Goal: Task Accomplishment & Management: Use online tool/utility

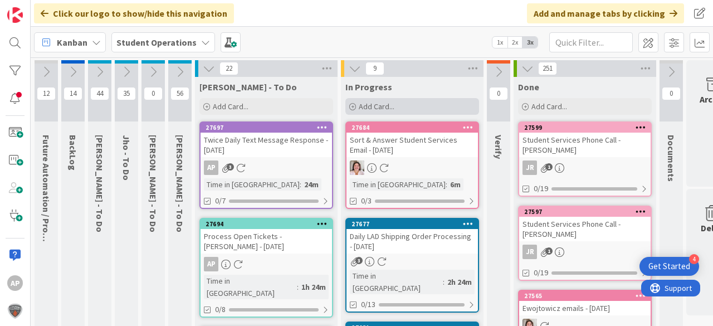
click at [430, 104] on div "Add Card..." at bounding box center [412, 106] width 134 height 17
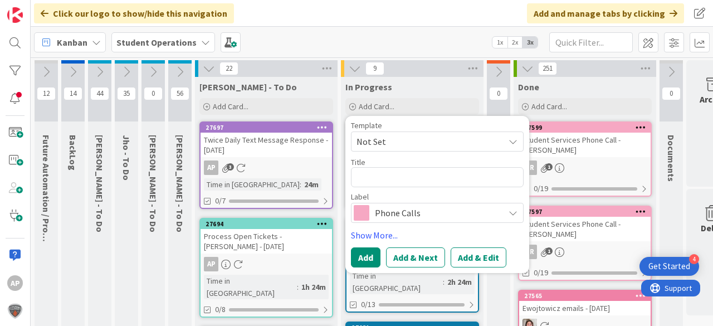
click at [455, 139] on span "Not Set" at bounding box center [425, 141] width 139 height 14
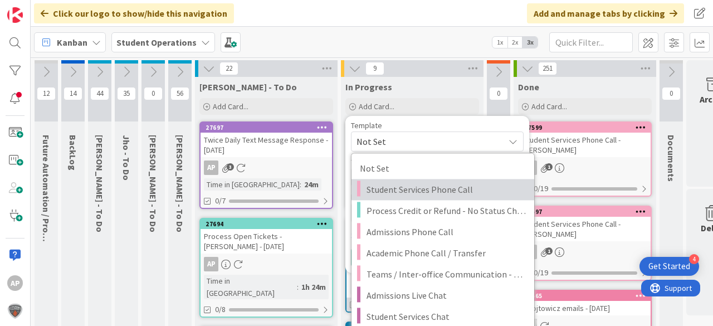
drag, startPoint x: 474, startPoint y: 184, endPoint x: 404, endPoint y: 290, distance: 126.9
click at [474, 184] on span "Student Services Phone Call" at bounding box center [445, 189] width 159 height 14
type textarea "x"
type textarea "Student Services Phone Call"
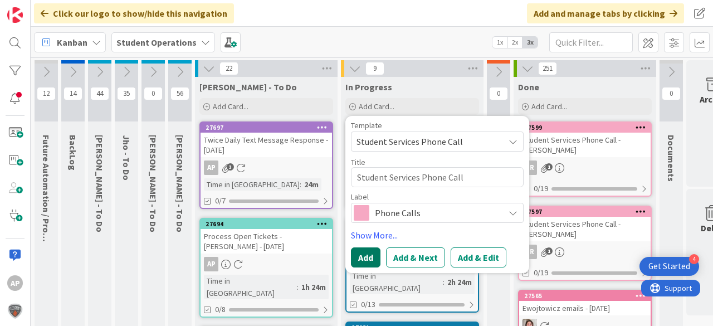
click at [372, 257] on button "Add" at bounding box center [366, 257] width 30 height 20
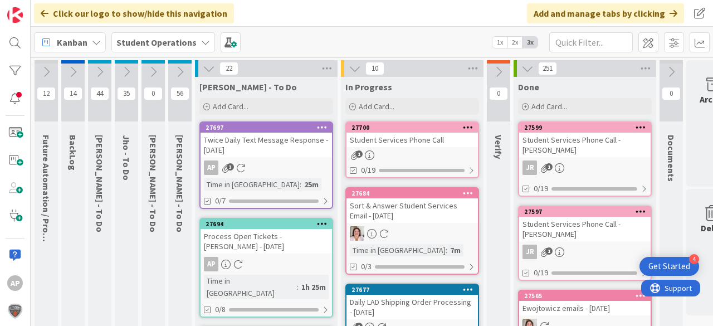
click at [395, 147] on link "27700 Student Services Phone Call 1 0/19" at bounding box center [412, 149] width 134 height 57
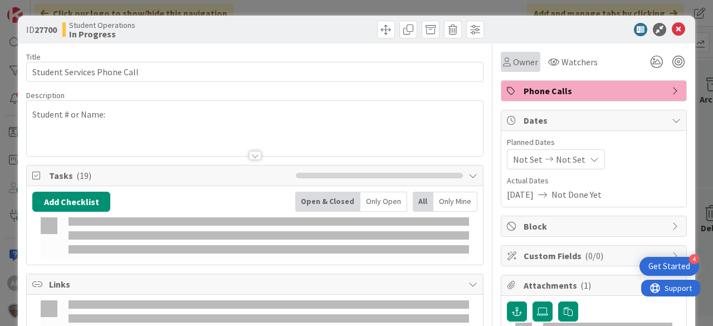
click at [517, 59] on span "Owner" at bounding box center [525, 61] width 25 height 13
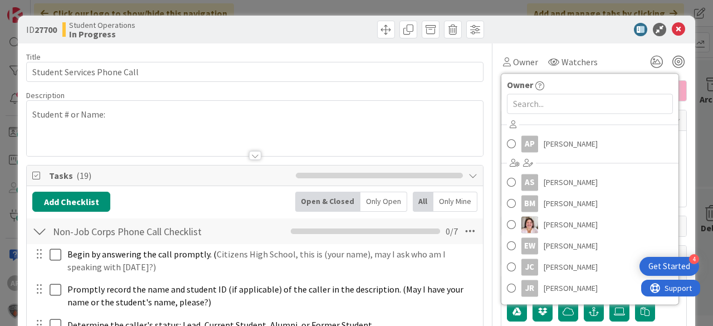
click at [553, 131] on div "AP [PERSON_NAME] AS [PERSON_NAME] BM [PERSON_NAME] [PERSON_NAME] EW [PERSON_NAM…" at bounding box center [589, 208] width 177 height 184
click at [554, 135] on span "[PERSON_NAME]" at bounding box center [570, 143] width 54 height 17
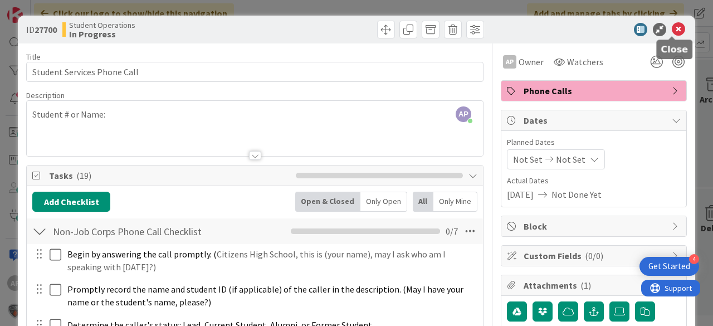
click at [674, 30] on icon at bounding box center [677, 29] width 13 height 13
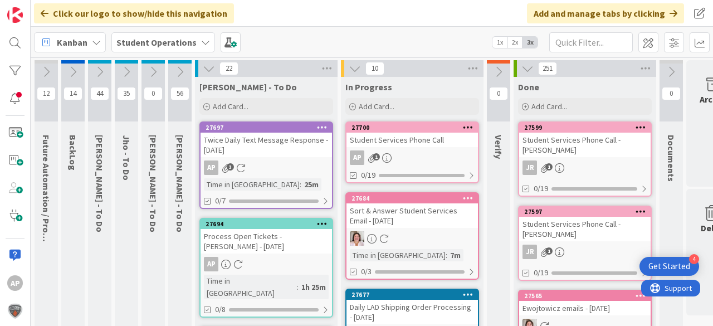
click at [408, 146] on div "Student Services Phone Call" at bounding box center [411, 140] width 131 height 14
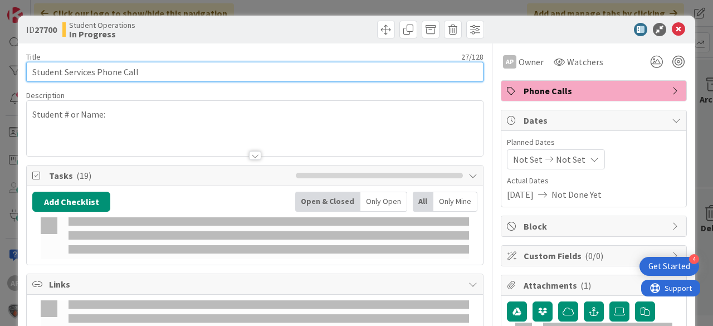
click at [185, 72] on input "Student Services Phone Call" at bounding box center [254, 72] width 457 height 20
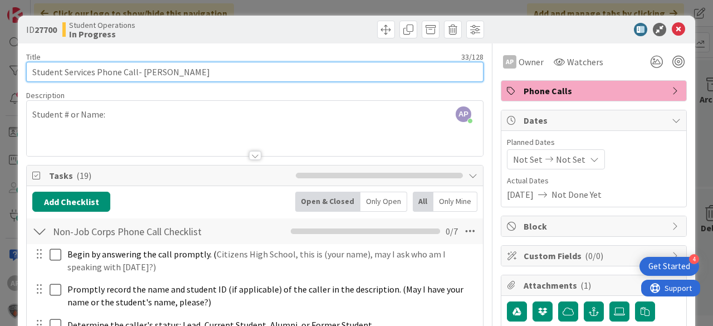
drag, startPoint x: 145, startPoint y: 68, endPoint x: 177, endPoint y: 67, distance: 32.3
click at [178, 68] on input "Student Services Phone Call- [PERSON_NAME]" at bounding box center [254, 72] width 457 height 20
type input "Student Services Phone Call- [PERSON_NAME]"
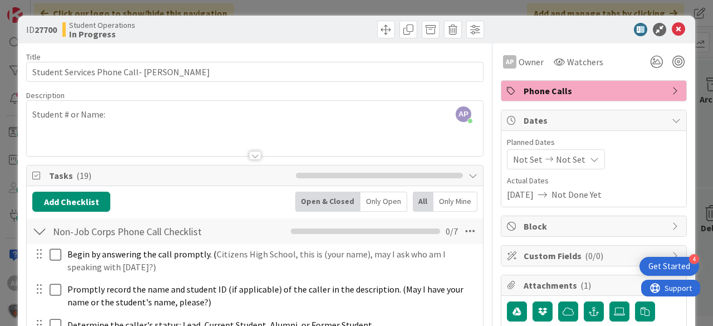
click at [121, 117] on div "AP [PERSON_NAME] just joined Student # or Name:" at bounding box center [255, 128] width 456 height 55
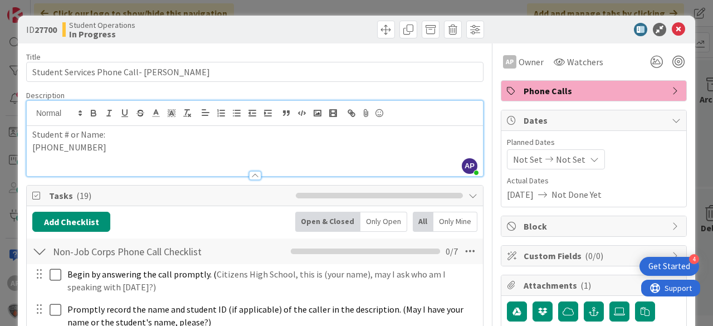
click at [590, 89] on span "Phone Calls" at bounding box center [594, 90] width 143 height 13
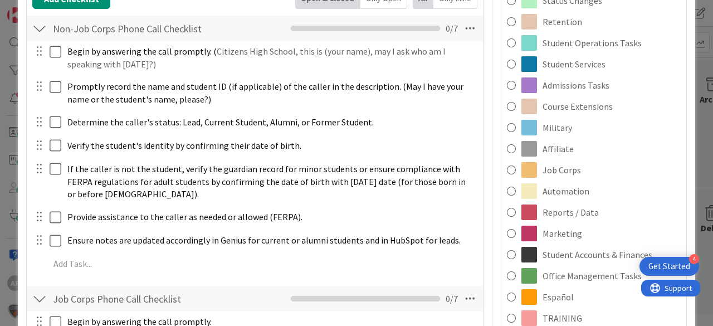
scroll to position [267, 0]
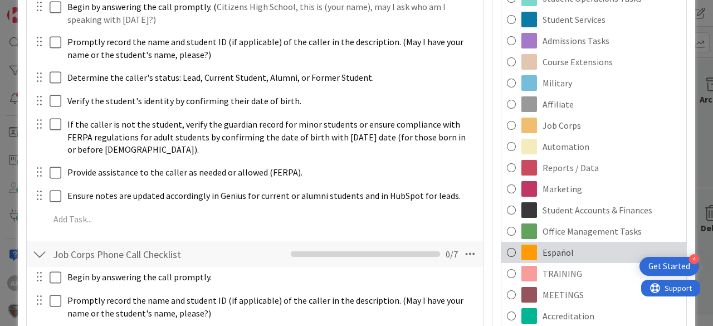
click at [581, 256] on div "Español" at bounding box center [593, 252] width 185 height 21
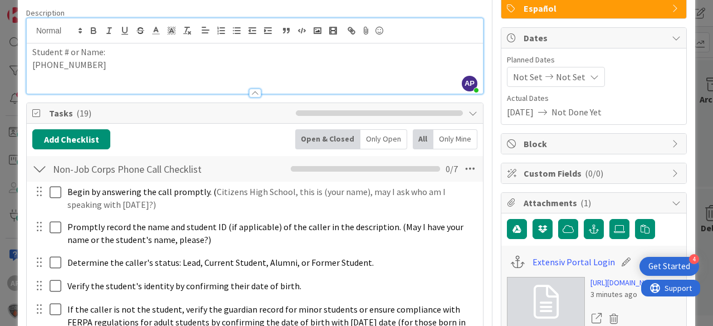
scroll to position [0, 0]
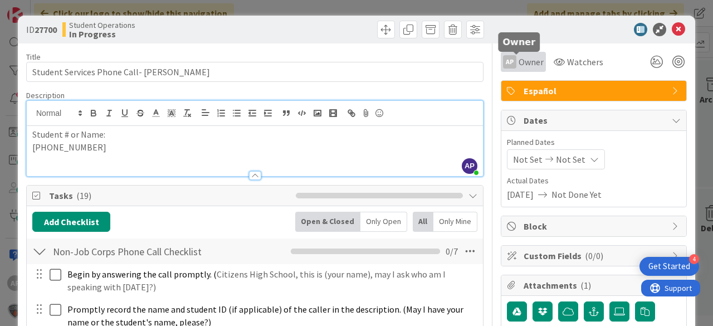
click at [522, 56] on span "Owner" at bounding box center [530, 61] width 25 height 13
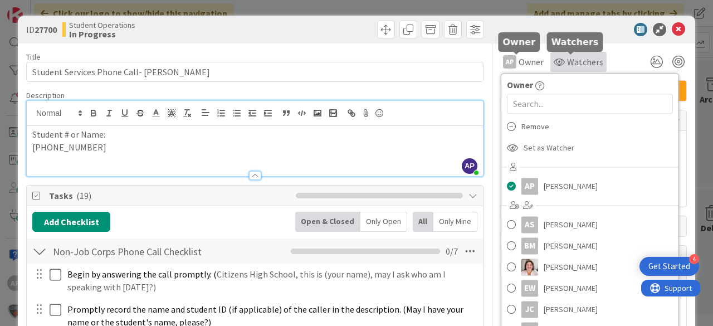
click at [594, 57] on span "Watchers" at bounding box center [585, 61] width 36 height 13
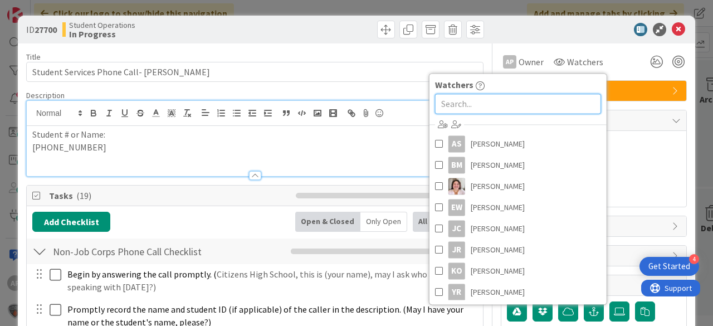
click at [477, 107] on input "text" at bounding box center [518, 104] width 166 height 20
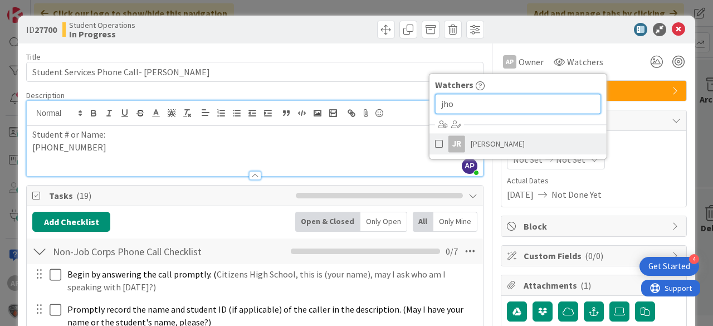
type input "jho"
drag, startPoint x: 485, startPoint y: 140, endPoint x: 522, endPoint y: 138, distance: 36.8
click at [485, 140] on span "[PERSON_NAME]" at bounding box center [497, 143] width 54 height 17
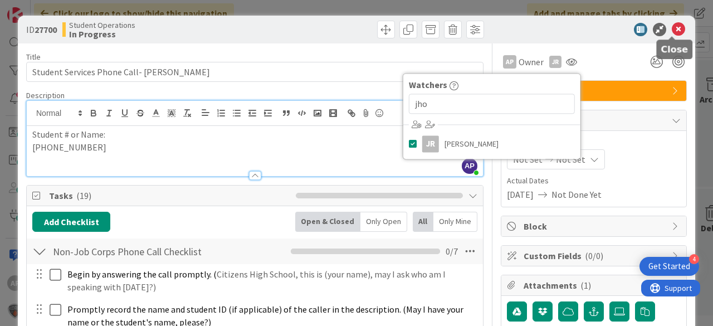
click at [672, 23] on icon at bounding box center [677, 29] width 13 height 13
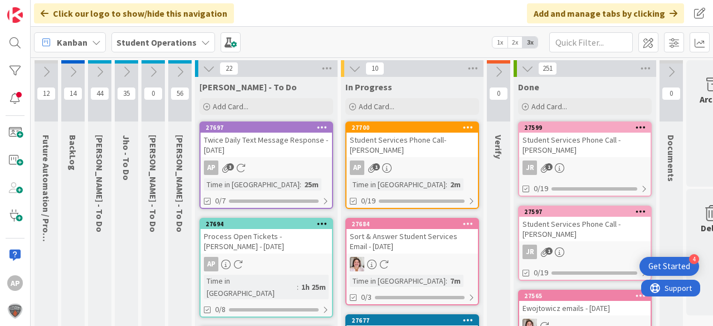
click at [131, 70] on icon at bounding box center [126, 72] width 12 height 12
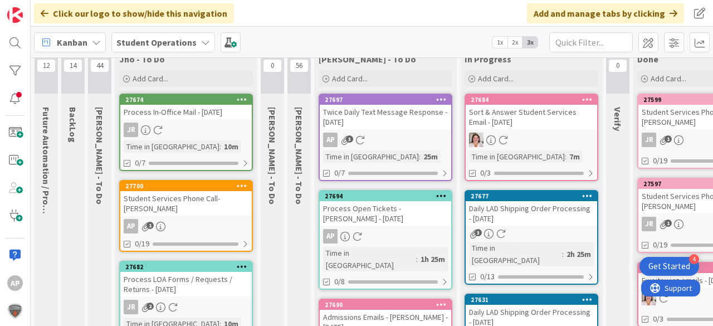
scroll to position [33, 0]
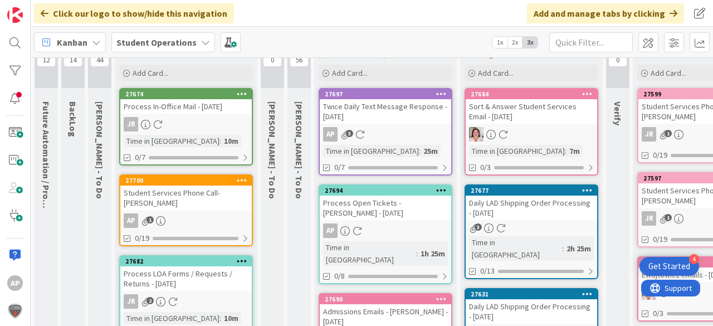
click at [196, 185] on div "Student Services Phone Call- [PERSON_NAME]" at bounding box center [185, 197] width 131 height 24
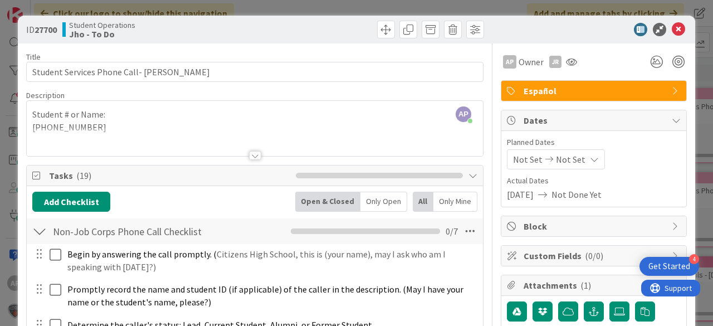
click at [117, 116] on div "AP [PERSON_NAME] just joined Student # or Name: [PHONE_NUMBER]" at bounding box center [255, 128] width 456 height 55
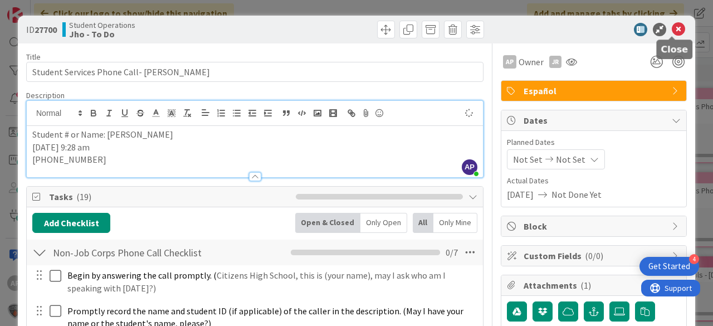
click at [671, 29] on icon at bounding box center [677, 29] width 13 height 13
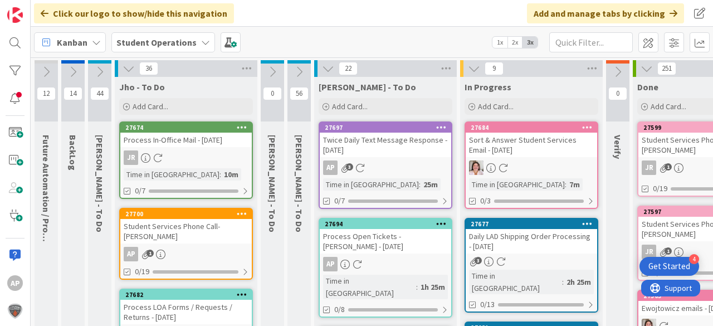
click at [127, 66] on icon at bounding box center [128, 68] width 12 height 12
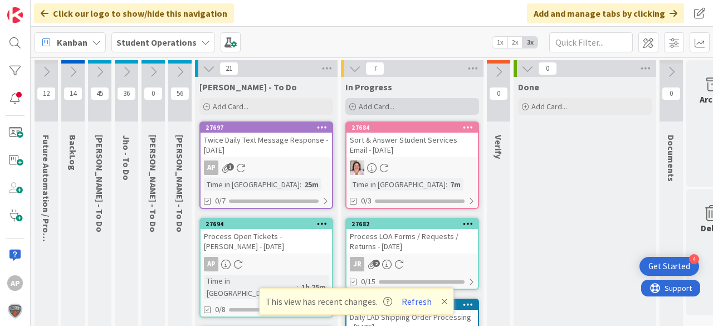
click at [371, 105] on span "Add Card..." at bounding box center [377, 106] width 36 height 10
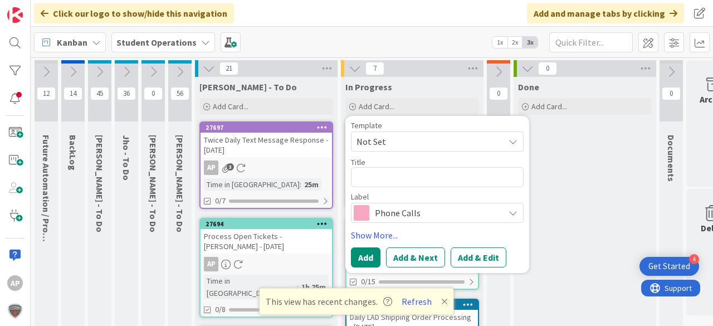
click at [391, 140] on span "Not Set" at bounding box center [425, 141] width 139 height 14
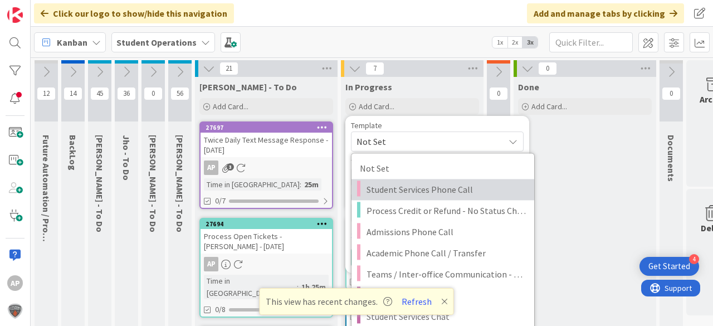
click at [409, 183] on span "Student Services Phone Call" at bounding box center [445, 189] width 159 height 14
type textarea "x"
type textarea "Student Services Phone Call"
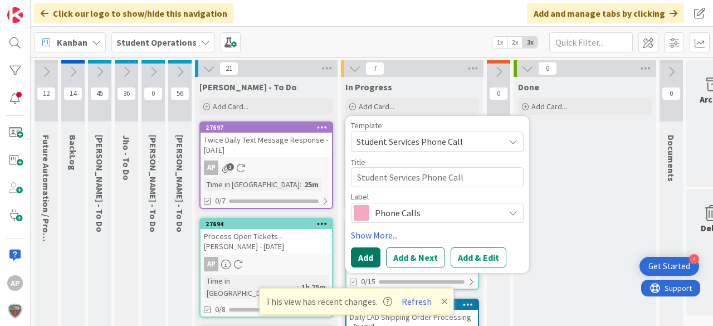
click at [365, 257] on button "Add" at bounding box center [366, 257] width 30 height 20
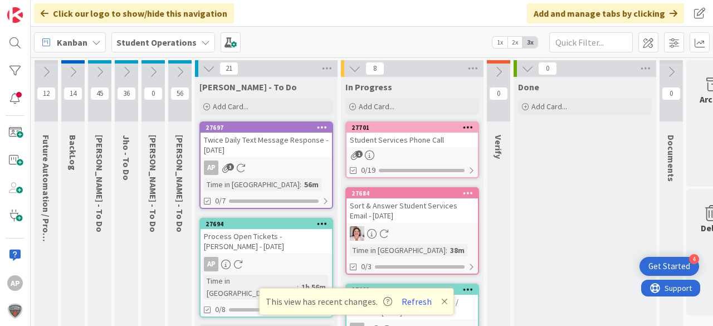
click at [453, 139] on div "Student Services Phone Call" at bounding box center [411, 140] width 131 height 14
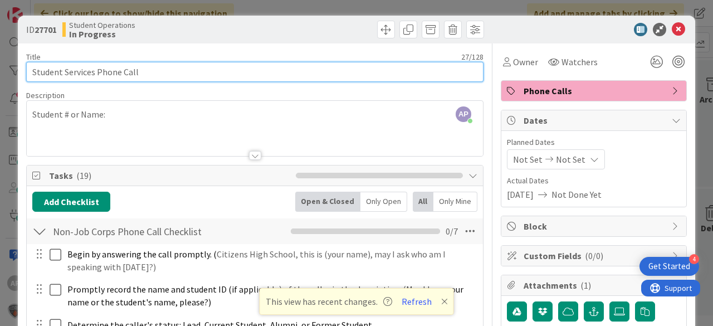
click at [294, 75] on input "Student Services Phone Call" at bounding box center [254, 72] width 457 height 20
click at [273, 76] on input "Student Services Phone Call - Lea" at bounding box center [254, 72] width 457 height 20
type input "Student Services Phone Call - [PERSON_NAME] (16 minutes)"
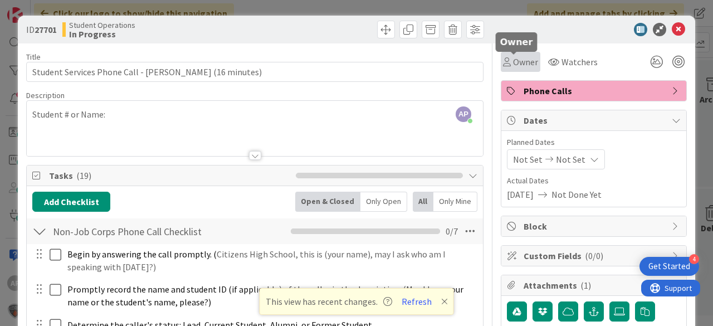
click at [521, 58] on span "Owner" at bounding box center [525, 61] width 25 height 13
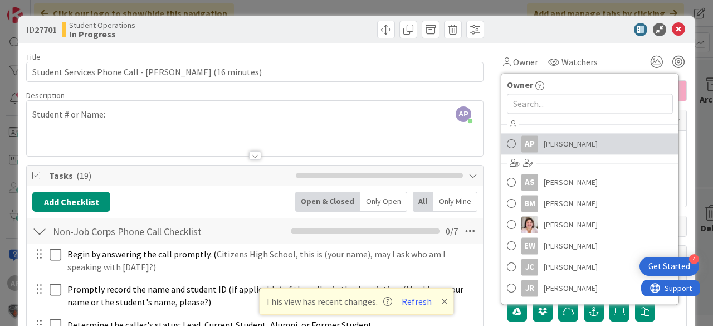
drag, startPoint x: 553, startPoint y: 140, endPoint x: 590, endPoint y: 126, distance: 39.3
click at [553, 140] on span "[PERSON_NAME]" at bounding box center [570, 143] width 54 height 17
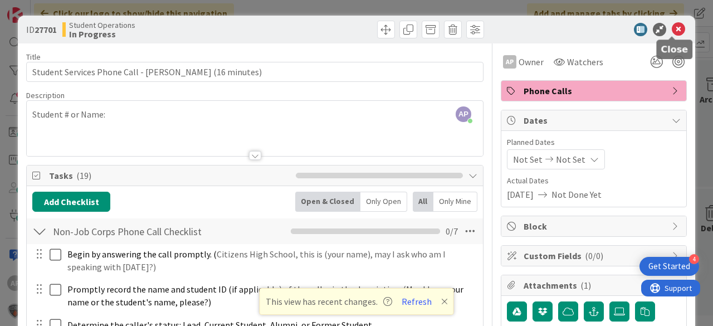
click at [673, 31] on icon at bounding box center [677, 29] width 13 height 13
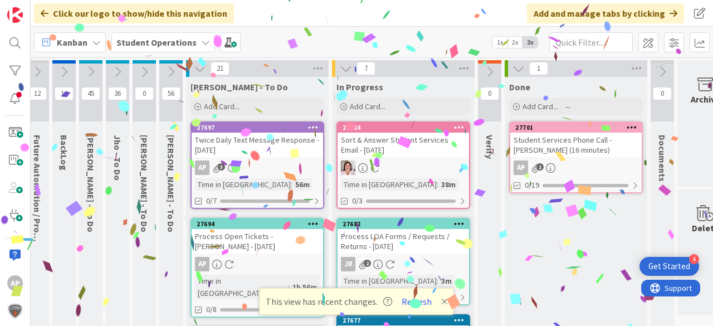
click at [349, 68] on icon at bounding box center [346, 68] width 12 height 12
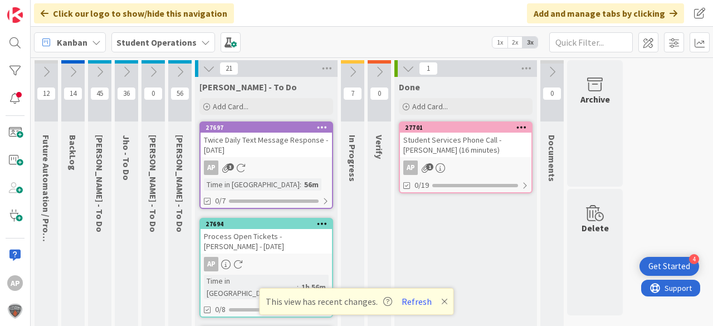
click at [355, 73] on icon at bounding box center [352, 72] width 12 height 12
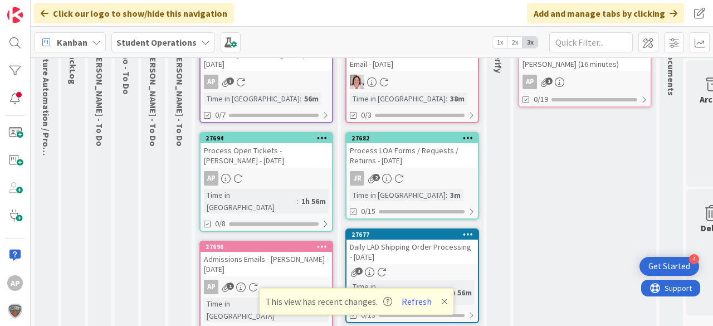
scroll to position [89, 0]
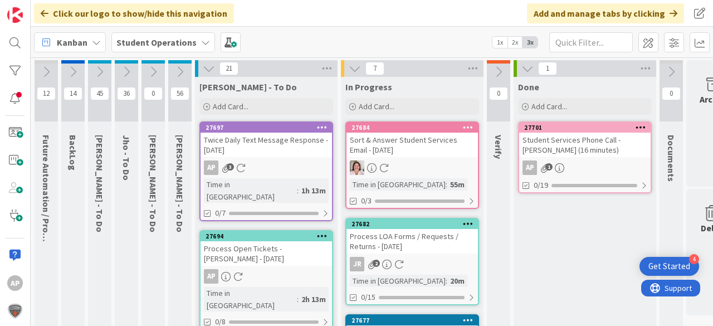
click at [127, 73] on icon at bounding box center [126, 72] width 12 height 12
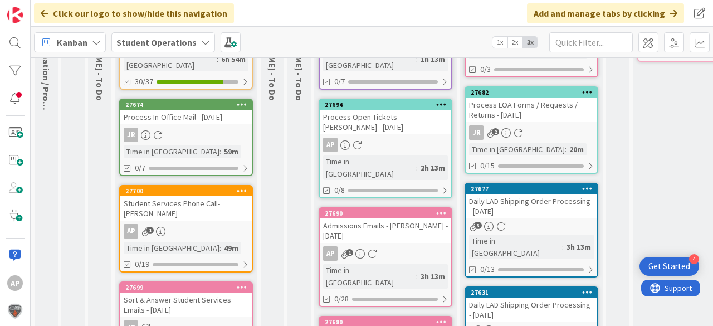
scroll to position [134, 0]
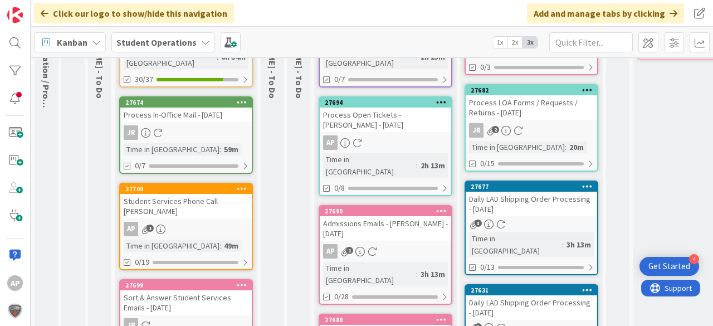
click at [218, 194] on div "Student Services Phone Call- [PERSON_NAME]" at bounding box center [185, 206] width 131 height 24
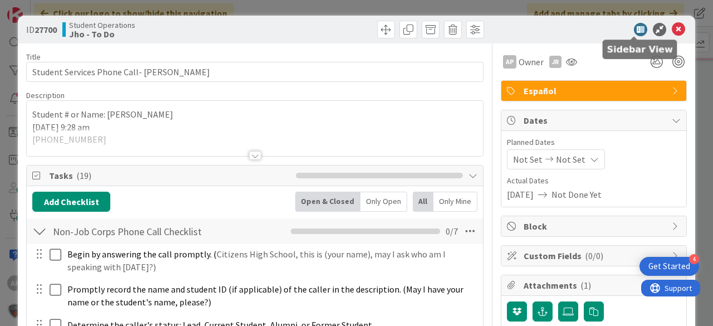
click at [674, 25] on icon at bounding box center [677, 29] width 13 height 13
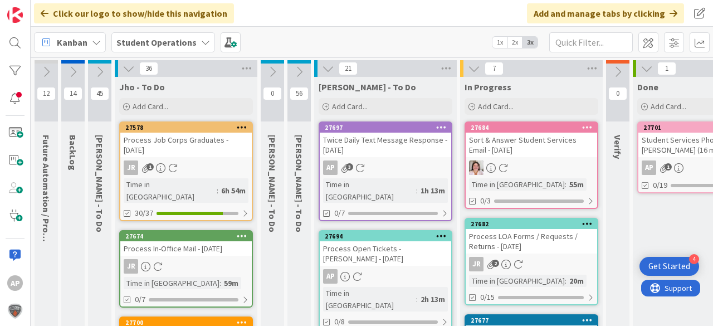
click at [125, 65] on icon at bounding box center [128, 68] width 12 height 12
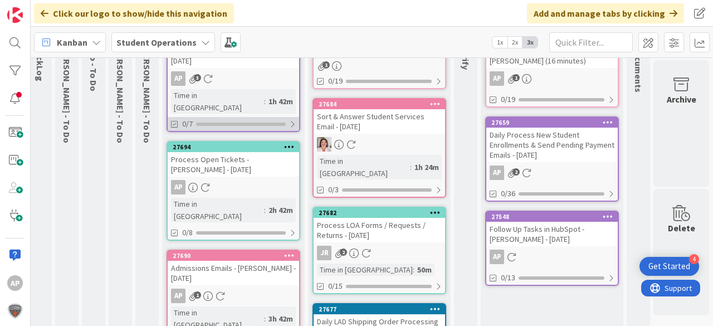
scroll to position [0, 40]
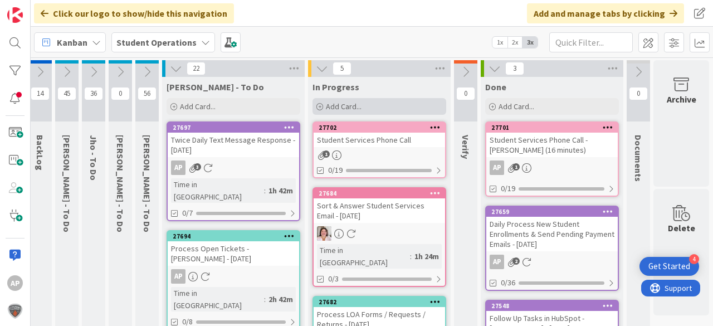
click at [389, 102] on div "Add Card..." at bounding box center [379, 106] width 134 height 17
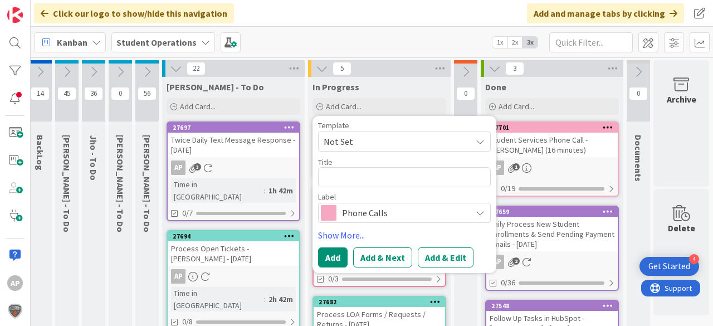
click at [372, 136] on span "Not Set" at bounding box center [392, 141] width 139 height 14
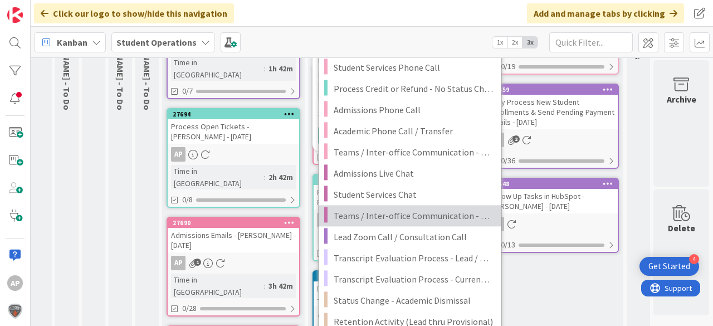
scroll to position [134, 40]
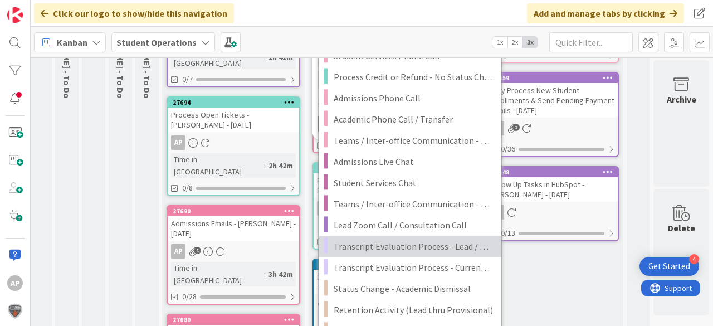
click at [419, 249] on span "Transcript Evaluation Process - Lead / New Student" at bounding box center [412, 246] width 159 height 14
type textarea "x"
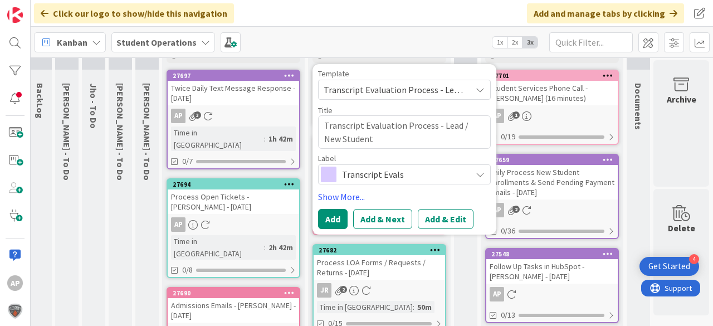
scroll to position [45, 40]
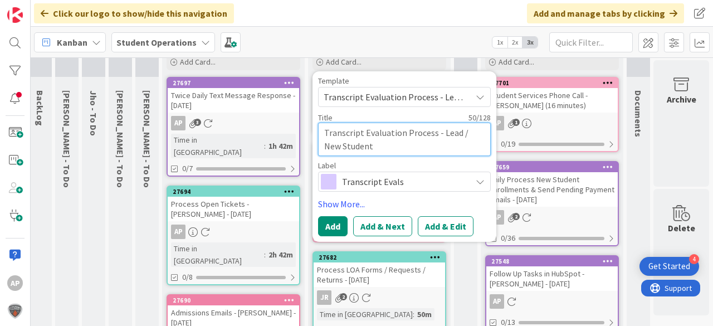
click at [404, 151] on textarea "Transcript Evaluation Process - Lead / New Student" at bounding box center [404, 138] width 173 height 33
type textarea "Transcript Evaluation Process - Lead / New Student-"
type textarea "x"
type textarea "Transcript Evaluation Process - Lead / New Student-"
paste textarea "Orlov, Nikita"
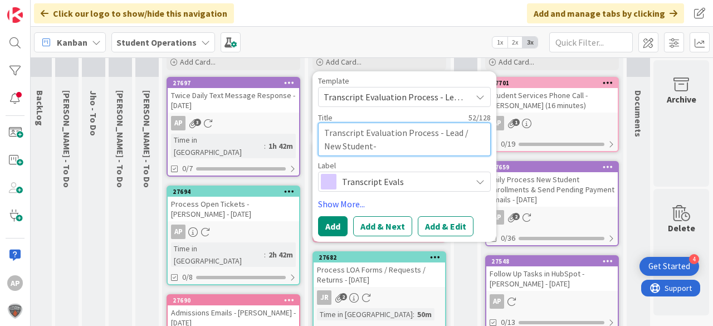
type textarea "x"
type textarea "Transcript Evaluation Process - Lead / New Student- Orlov, Nikita"
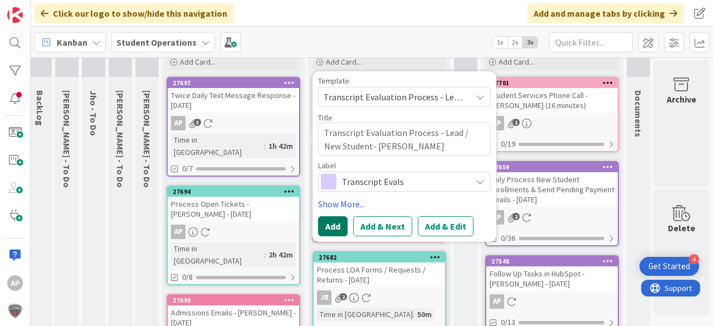
click at [332, 223] on button "Add" at bounding box center [333, 226] width 30 height 20
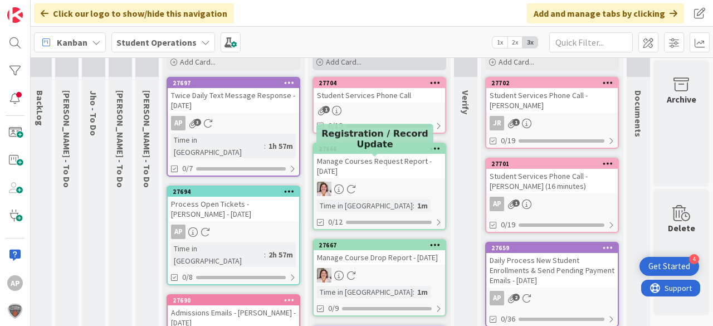
scroll to position [0, 40]
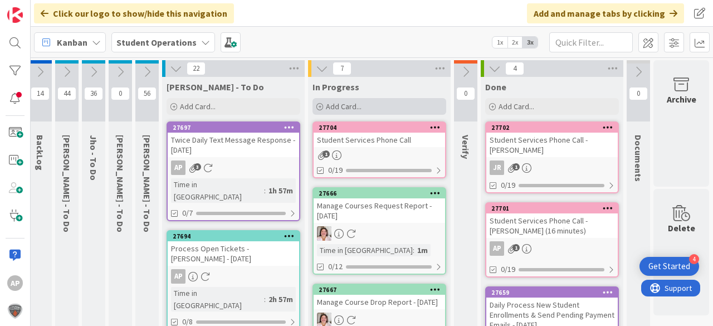
click at [349, 105] on span "Add Card..." at bounding box center [344, 106] width 36 height 10
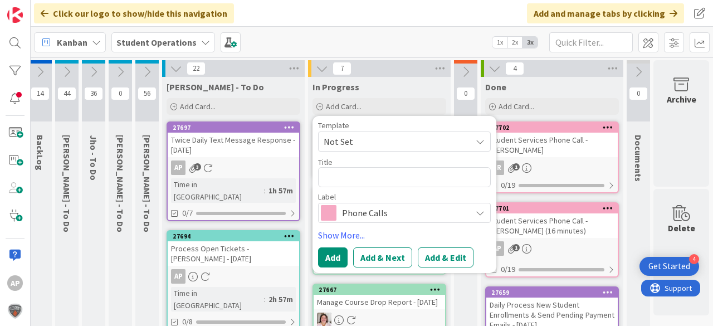
click at [370, 139] on span "Not Set" at bounding box center [392, 141] width 139 height 14
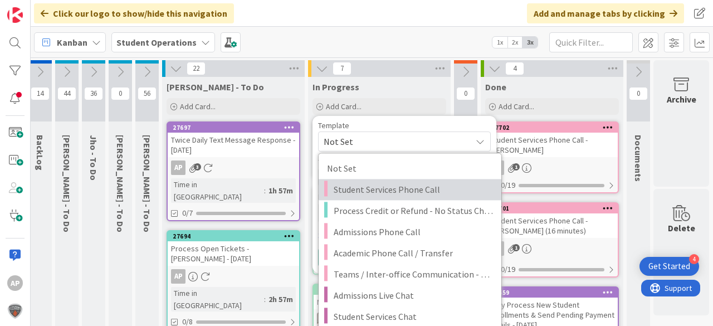
click at [399, 192] on span "Student Services Phone Call" at bounding box center [412, 189] width 159 height 14
type textarea "x"
type textarea "Student Services Phone Call"
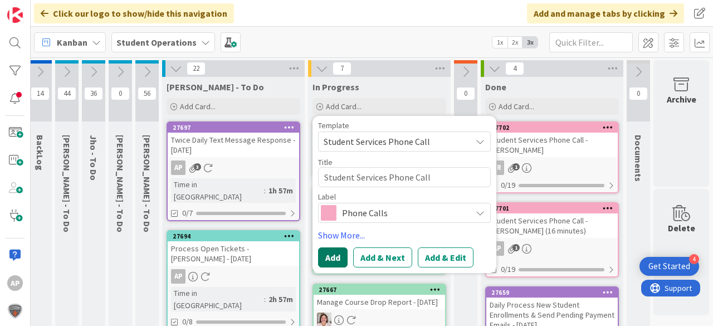
click at [327, 257] on button "Add" at bounding box center [333, 257] width 30 height 20
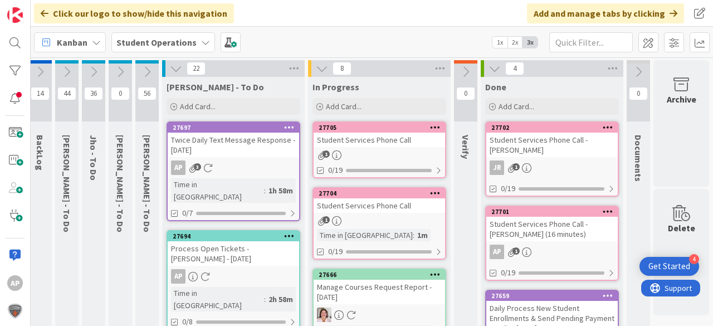
click at [383, 155] on div "1" at bounding box center [378, 154] width 131 height 9
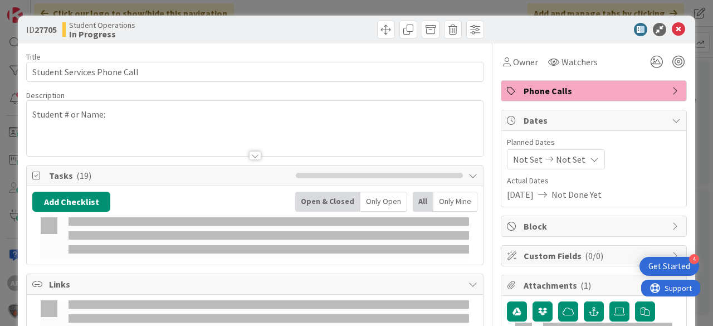
click at [513, 61] on span "Owner" at bounding box center [525, 61] width 25 height 13
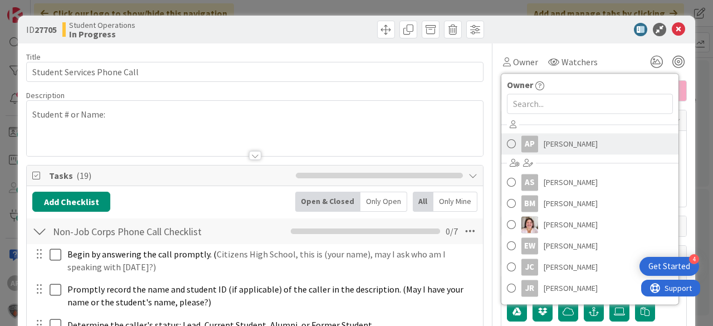
click at [559, 146] on span "[PERSON_NAME]" at bounding box center [570, 143] width 54 height 17
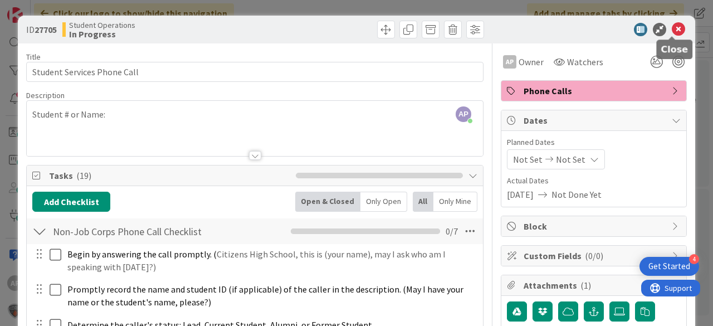
click at [673, 30] on icon at bounding box center [677, 29] width 13 height 13
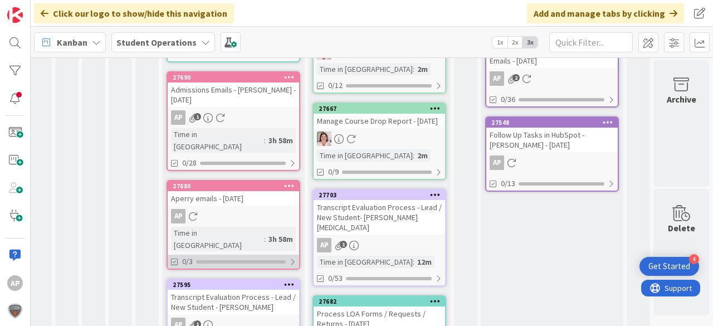
scroll to position [0, 40]
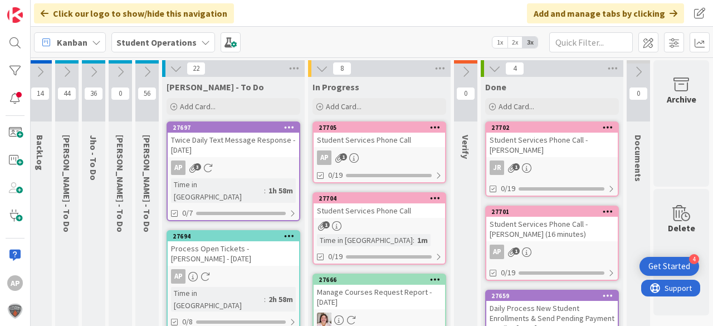
click at [171, 67] on icon at bounding box center [176, 68] width 12 height 12
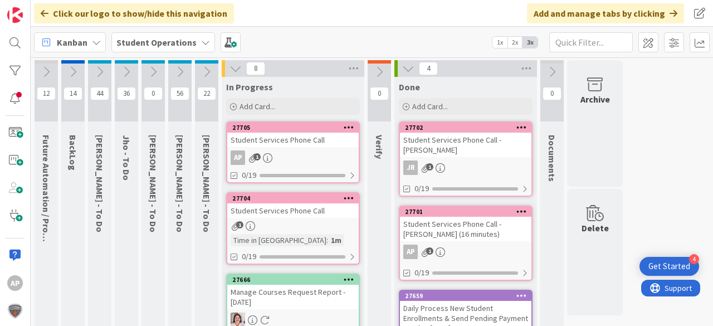
scroll to position [0, 0]
click at [176, 70] on icon at bounding box center [180, 72] width 12 height 12
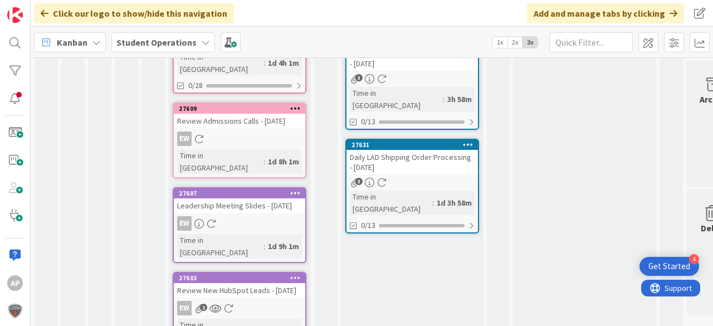
scroll to position [735, 0]
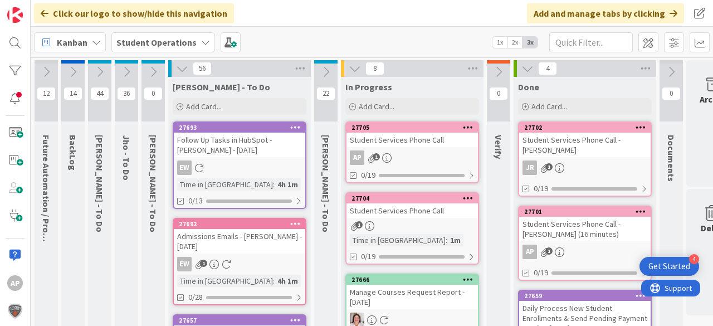
scroll to position [0, 0]
click at [180, 70] on icon at bounding box center [182, 68] width 12 height 12
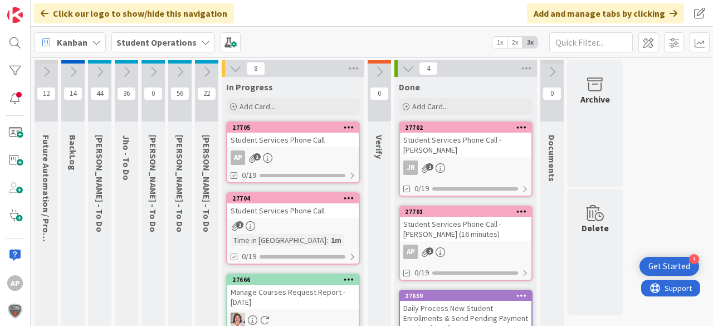
click at [202, 71] on icon at bounding box center [206, 72] width 12 height 12
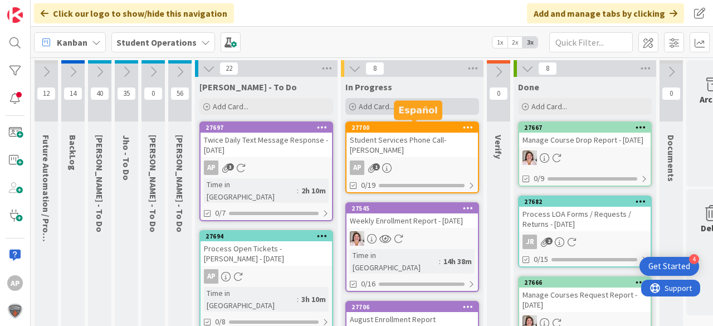
click at [402, 104] on div "Add Card..." at bounding box center [412, 106] width 134 height 17
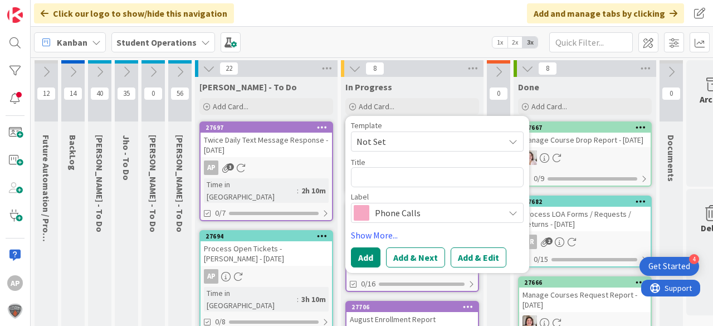
click at [406, 134] on span "Not Set" at bounding box center [437, 141] width 173 height 20
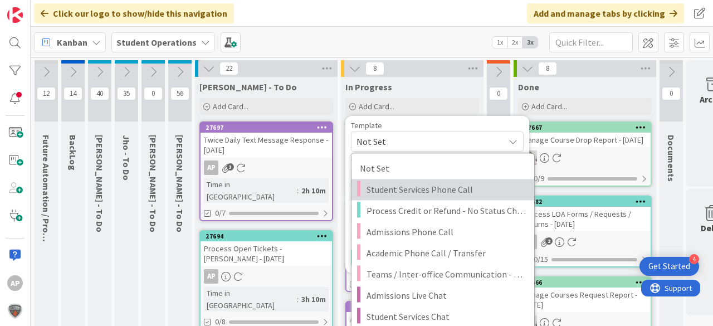
click at [434, 192] on span "Student Services Phone Call" at bounding box center [445, 189] width 159 height 14
type textarea "x"
type textarea "Student Services Phone Call"
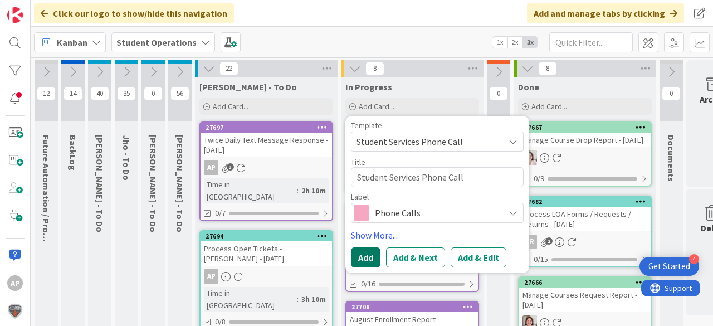
click at [371, 261] on button "Add" at bounding box center [366, 257] width 30 height 20
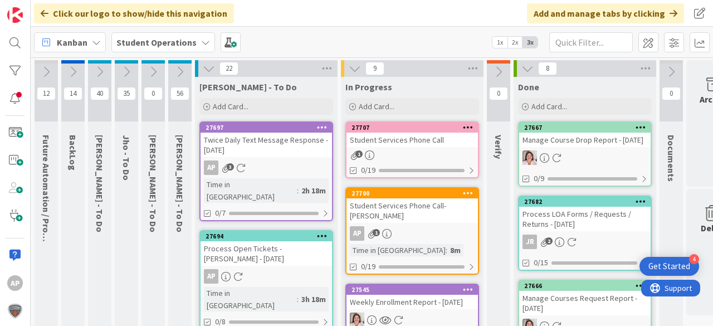
click at [423, 144] on div "Student Services Phone Call" at bounding box center [411, 140] width 131 height 14
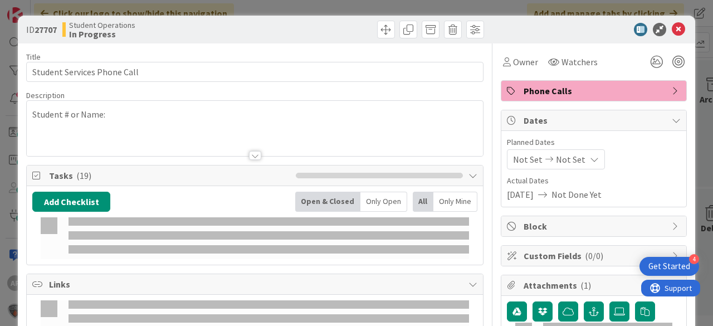
click at [521, 65] on span "Owner" at bounding box center [525, 61] width 25 height 13
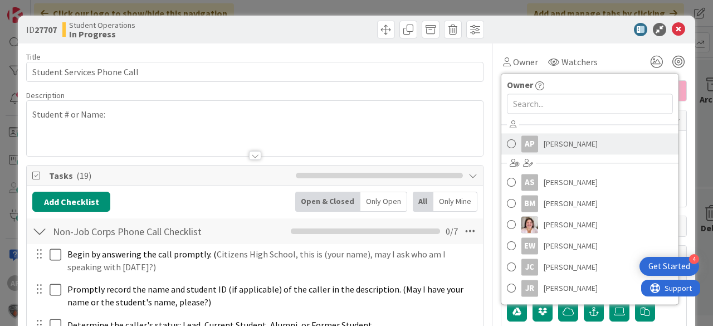
click at [566, 144] on span "[PERSON_NAME]" at bounding box center [570, 143] width 54 height 17
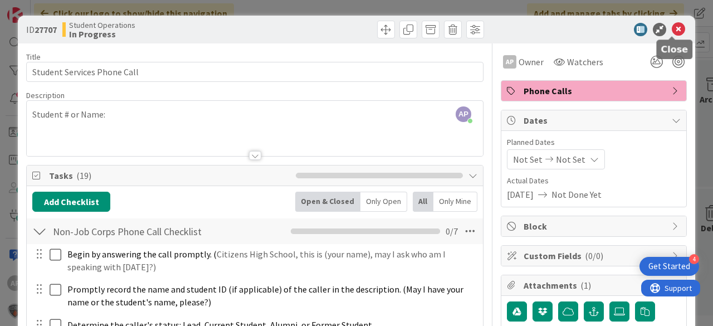
click at [673, 32] on icon at bounding box center [677, 29] width 13 height 13
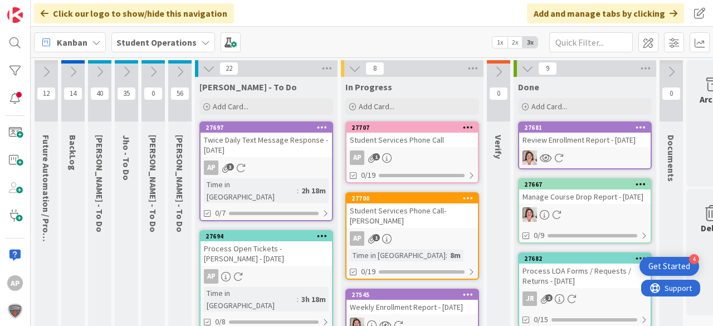
drag, startPoint x: 439, startPoint y: 145, endPoint x: 588, endPoint y: 85, distance: 161.4
click at [439, 145] on div "Student Services Phone Call" at bounding box center [411, 140] width 131 height 14
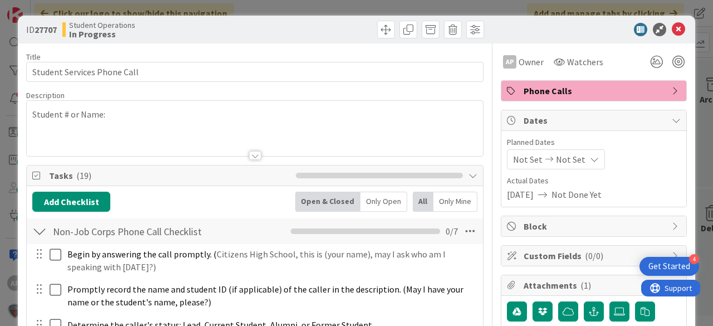
click at [161, 112] on div "Student # or Name:" at bounding box center [255, 128] width 456 height 55
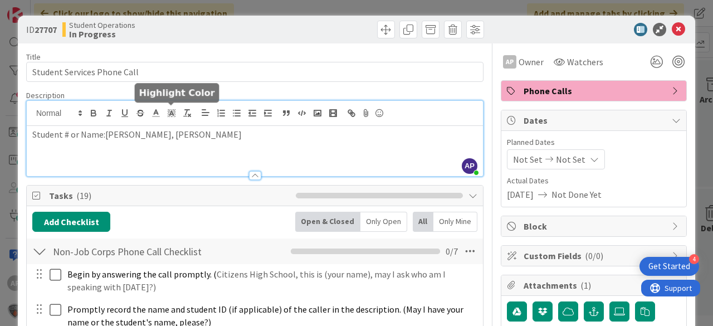
click at [675, 26] on icon at bounding box center [677, 29] width 13 height 13
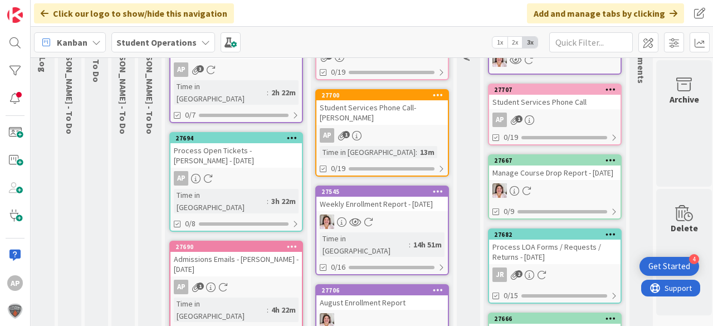
scroll to position [6, 30]
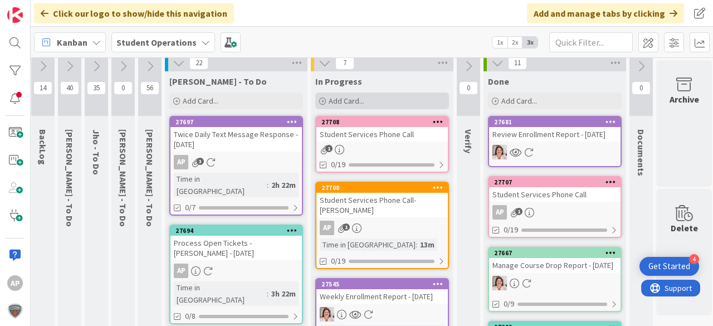
click at [374, 101] on div "Add Card..." at bounding box center [382, 100] width 134 height 17
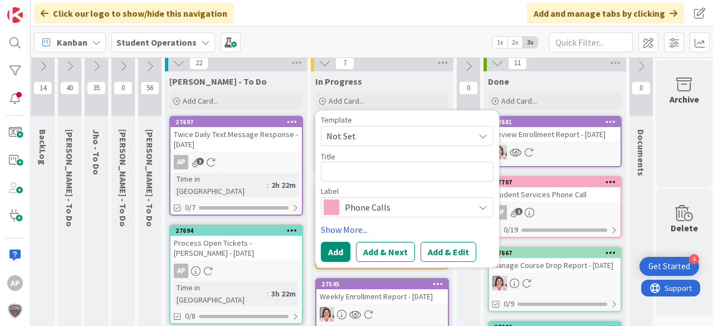
click at [369, 134] on span "Not Set" at bounding box center [395, 136] width 139 height 14
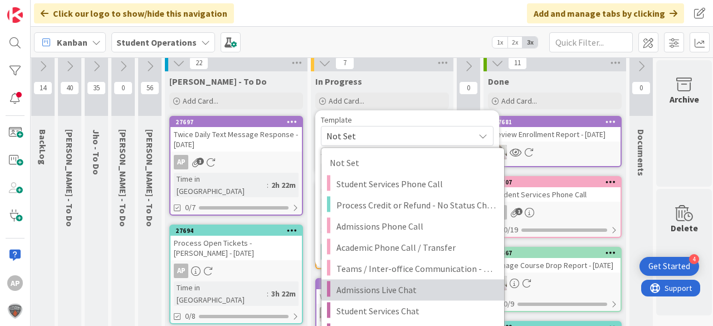
scroll to position [95, 30]
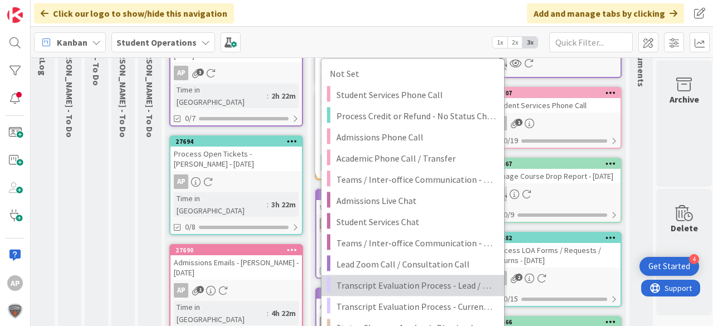
drag, startPoint x: 458, startPoint y: 284, endPoint x: 452, endPoint y: 271, distance: 14.2
click at [458, 284] on span "Transcript Evaluation Process - Lead / New Student" at bounding box center [415, 285] width 159 height 14
type textarea "x"
type textarea "Transcript Evaluation Process - Lead / New Student"
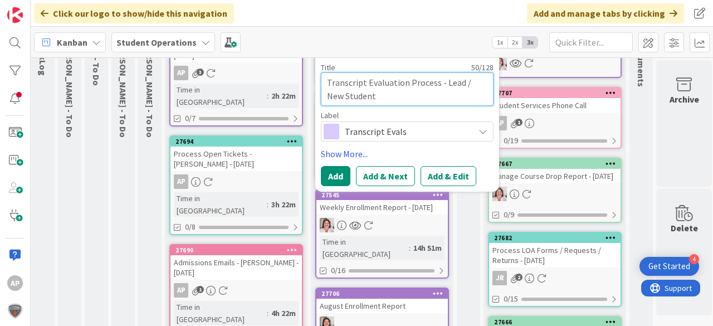
click at [410, 96] on textarea "Transcript Evaluation Process - Lead / New Student" at bounding box center [407, 88] width 173 height 33
type textarea "x"
type textarea "Transcript Evaluation Process - Lead / New Student"
type textarea "x"
type textarea "Transcript Evaluation Process - Lead / New Student -"
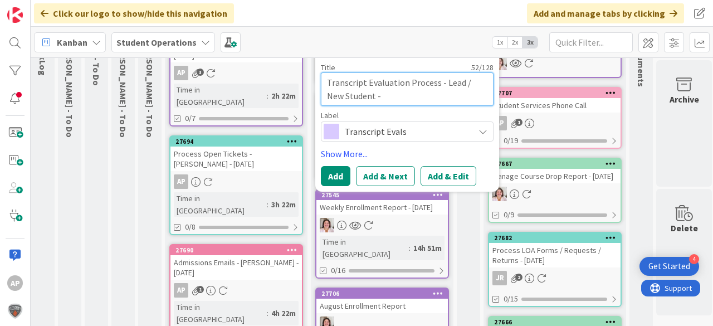
type textarea "x"
type textarea "Transcript Evaluation Process - Lead / New Student -"
type textarea "x"
type textarea "Transcript Evaluation Process - Lead / New Student - N"
type textarea "x"
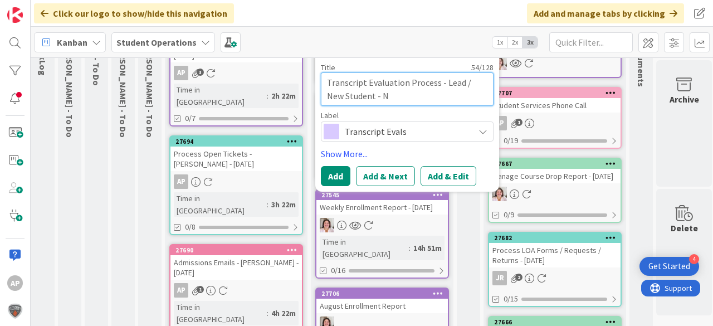
type textarea "Transcript Evaluation Process - Lead / New Student - No"
type textarea "x"
type textarea "Transcript Evaluation Process - Lead / New Student - Noh"
type textarea "x"
type textarea "Transcript Evaluation Process - Lead / New Student - Nohl"
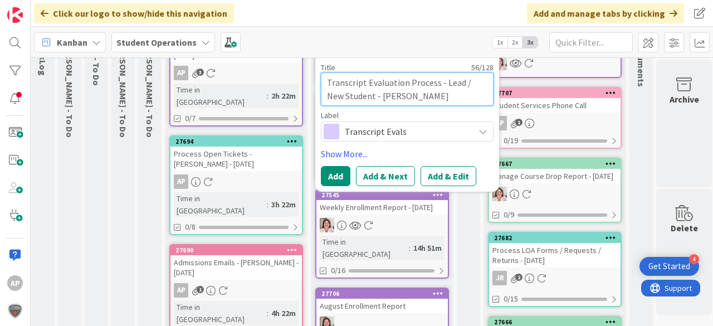
type textarea "x"
type textarea "Transcript Evaluation Process - Lead / New Student - Nohla"
type textarea "x"
type textarea "Transcript Evaluation Process - Lead / New Student - Nohla"
type textarea "x"
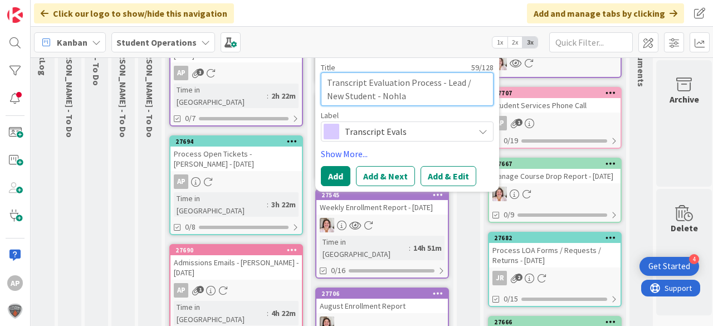
type textarea "Transcript Evaluation Process - Lead / New Student - Nohla L"
type textarea "x"
type textarea "Transcript Evaluation Process - Lead / New Student - Nohla Lo"
type textarea "x"
type textarea "Transcript Evaluation Process - Lead / New Student - Nohla Loc"
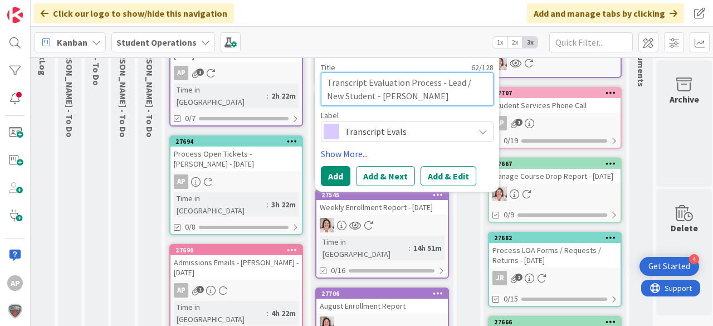
type textarea "x"
type textarea "Transcript Evaluation Process - Lead / New Student - Nohla Lock"
type textarea "x"
type textarea "Transcript Evaluation Process - Lead / New Student - Nohla Locke"
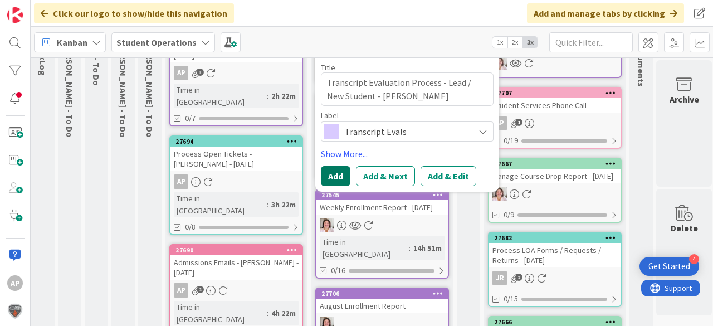
click at [339, 176] on button "Add" at bounding box center [336, 176] width 30 height 20
